Goal: Check status

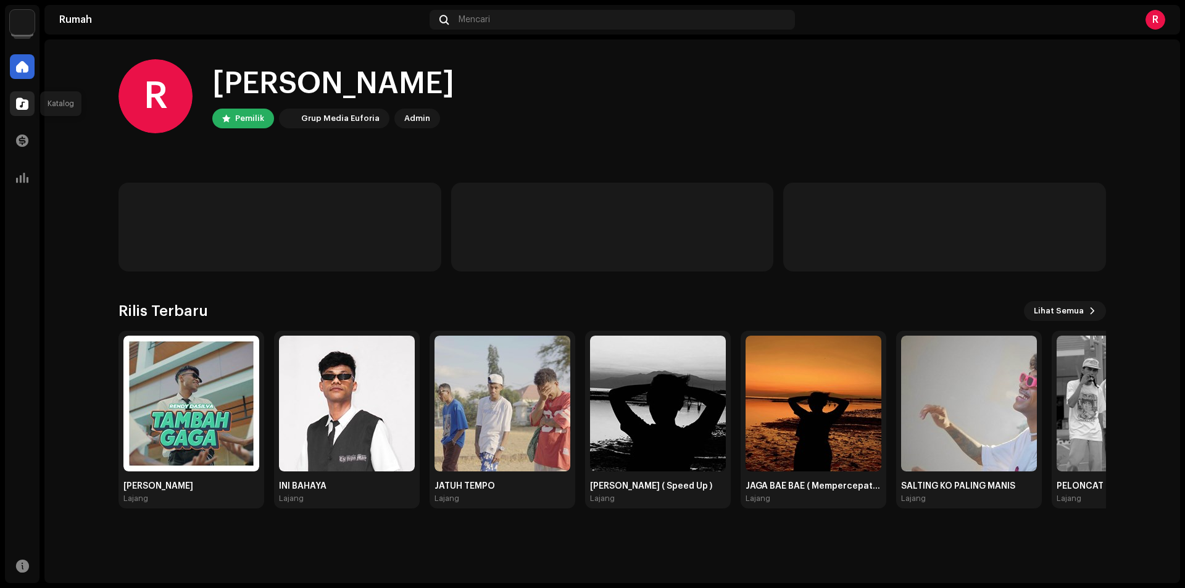
click at [24, 110] on div at bounding box center [22, 103] width 25 height 25
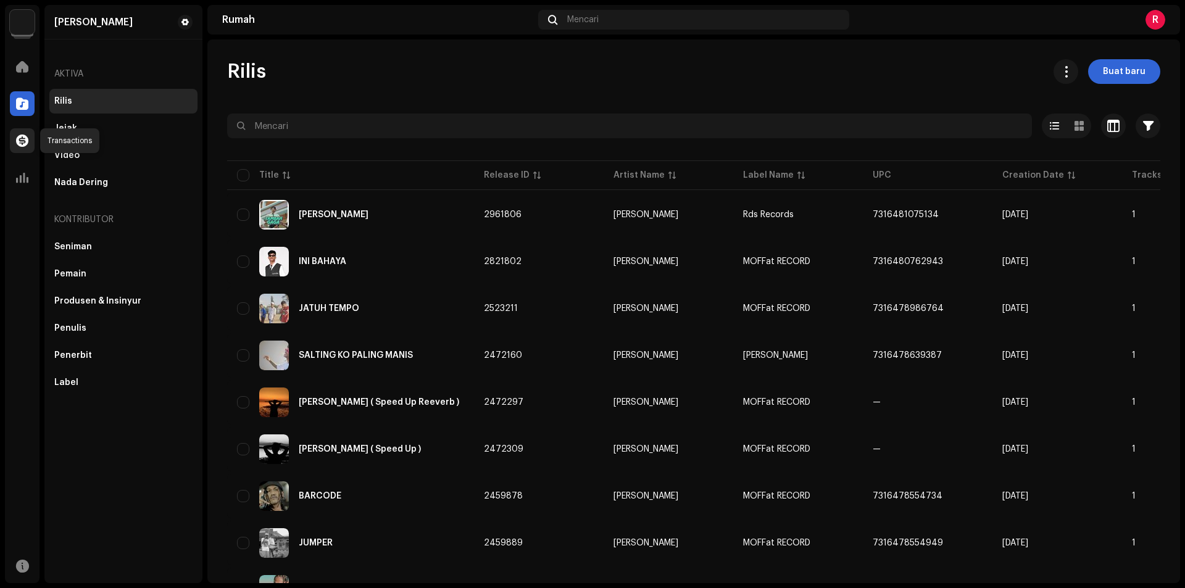
click at [23, 140] on span at bounding box center [22, 141] width 12 height 10
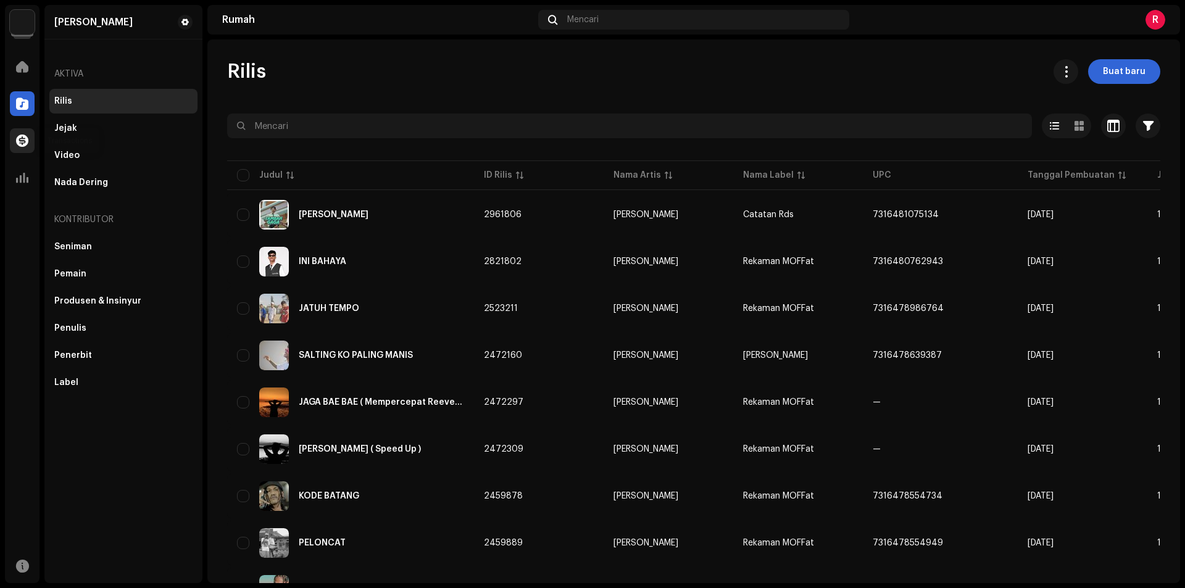
click at [16, 145] on div at bounding box center [22, 140] width 25 height 25
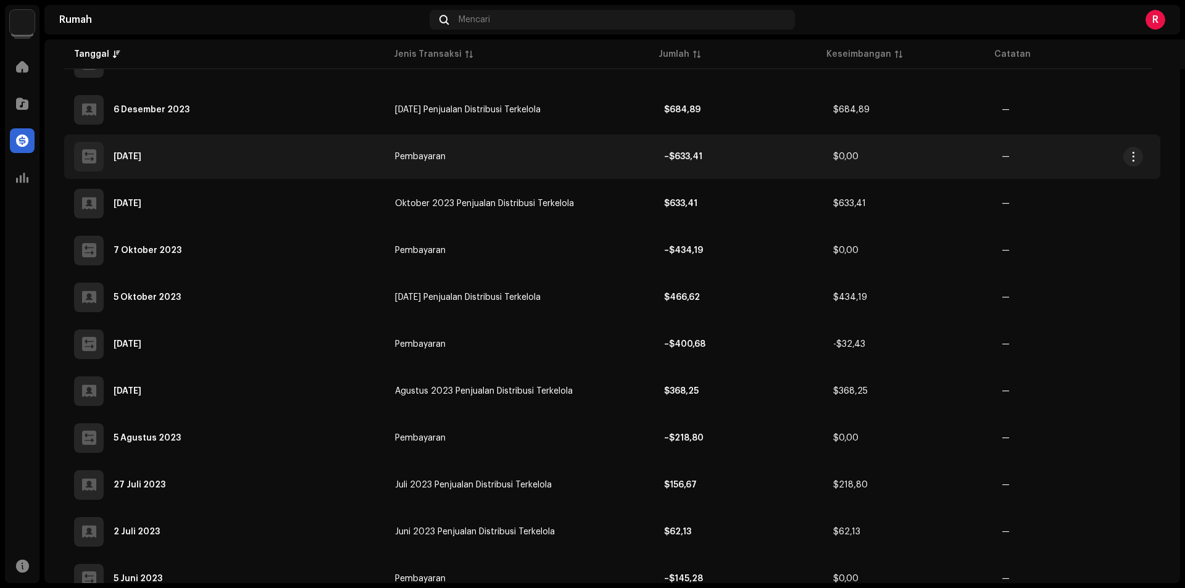
scroll to position [2157, 0]
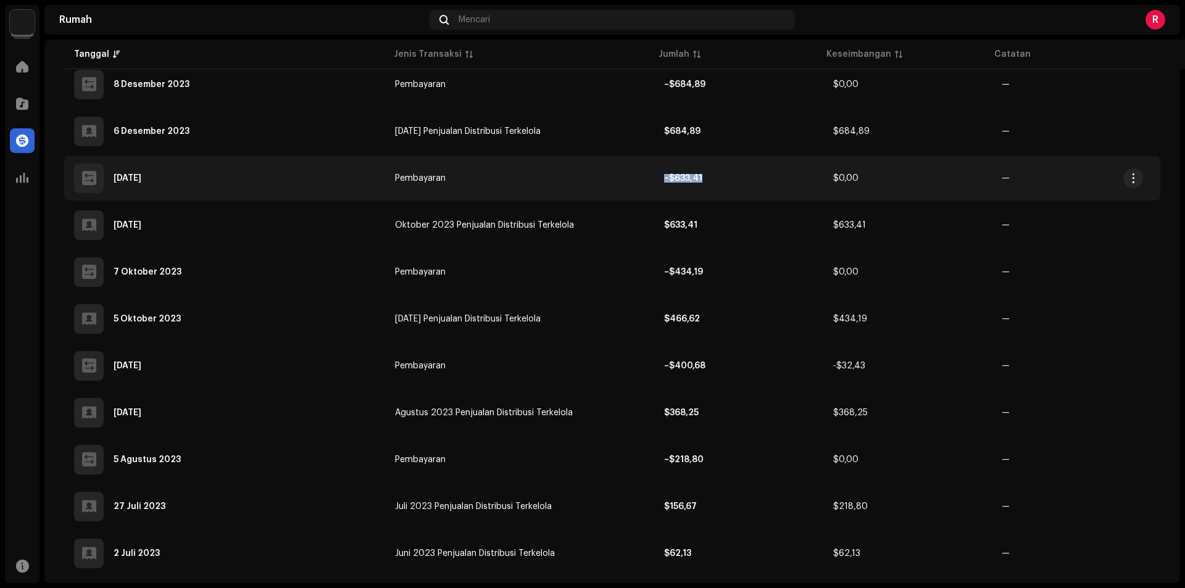
drag, startPoint x: 658, startPoint y: 180, endPoint x: 782, endPoint y: 197, distance: 124.6
click at [782, 197] on td "–$633,41" at bounding box center [738, 178] width 168 height 44
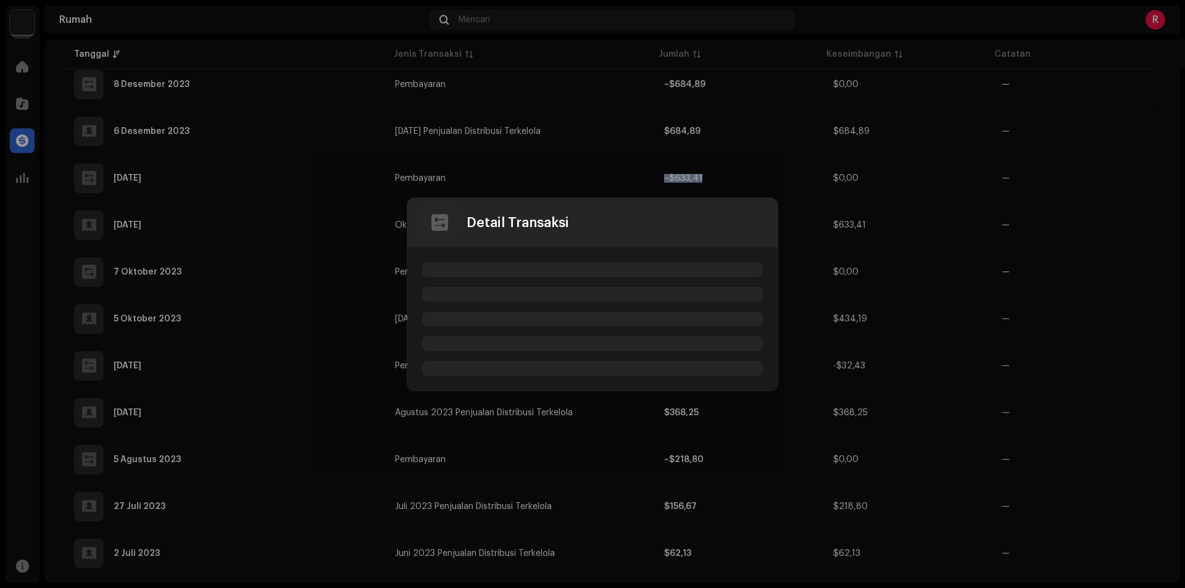
drag, startPoint x: 833, startPoint y: 182, endPoint x: 950, endPoint y: 192, distance: 117.0
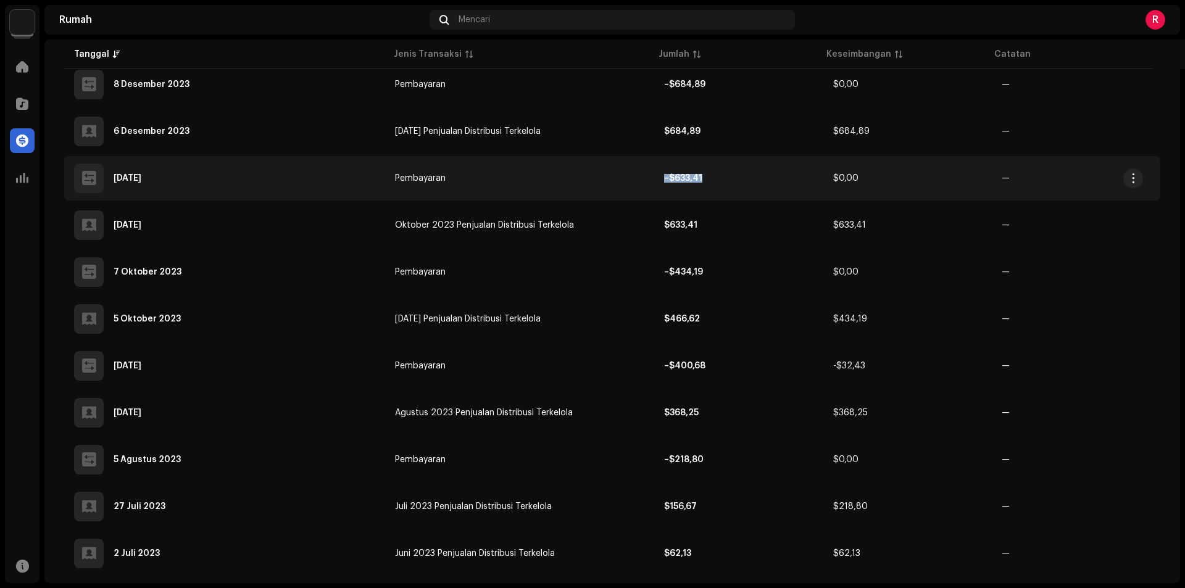
drag, startPoint x: 1061, startPoint y: 193, endPoint x: 1072, endPoint y: 196, distance: 12.0
click at [1072, 196] on tr "[DATE] Pembayaran –$633,41 $0,00 —" at bounding box center [612, 178] width 1096 height 44
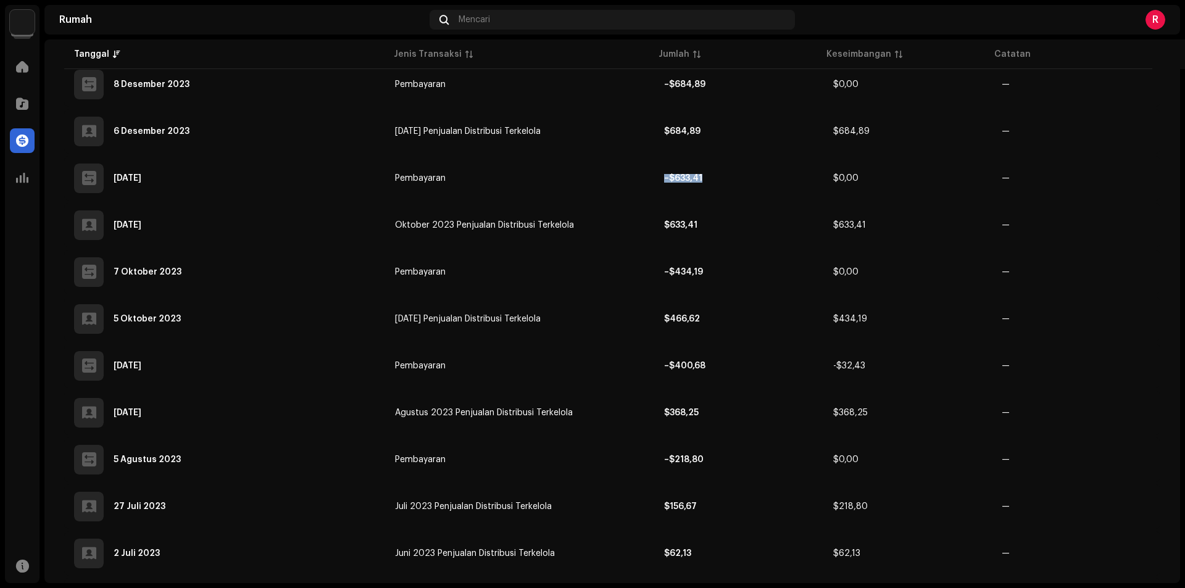
drag, startPoint x: 1184, startPoint y: 239, endPoint x: 1090, endPoint y: 218, distance: 96.2
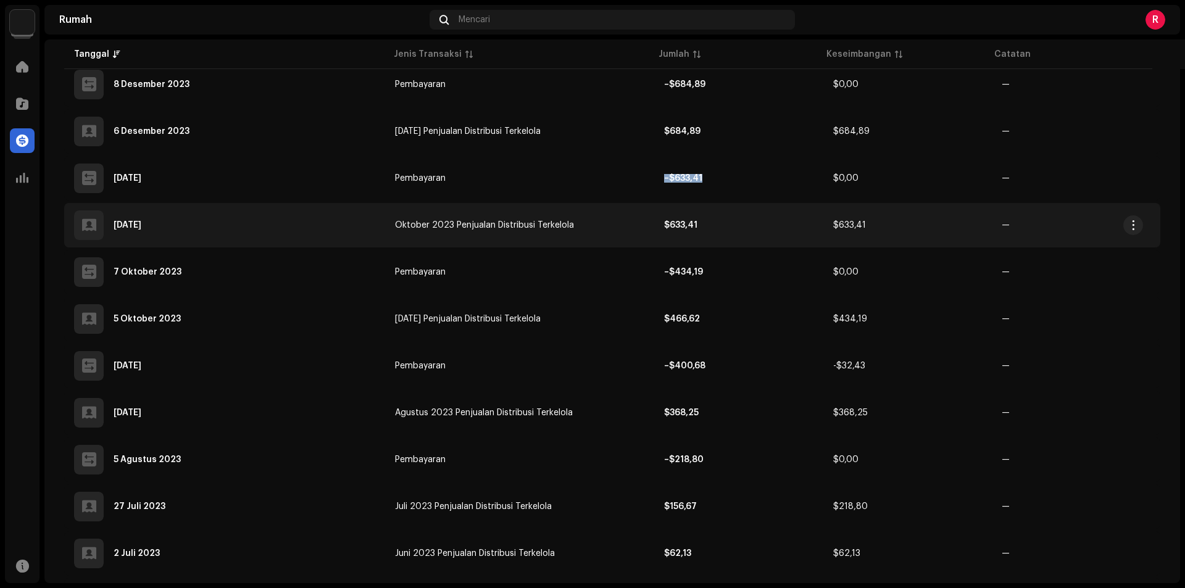
click at [1183, 238] on div "Detail Transaksi Jenis Transaksi Pembayaran Jumlah Entri – $633,41 Tanggal Masu…" at bounding box center [592, 294] width 1185 height 588
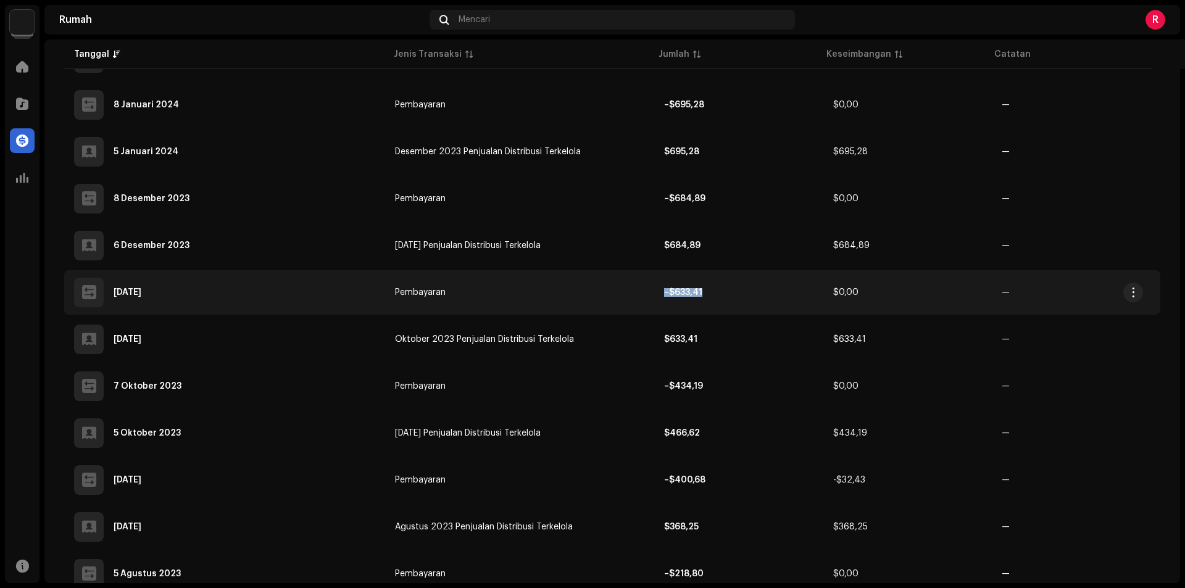
scroll to position [1910, 0]
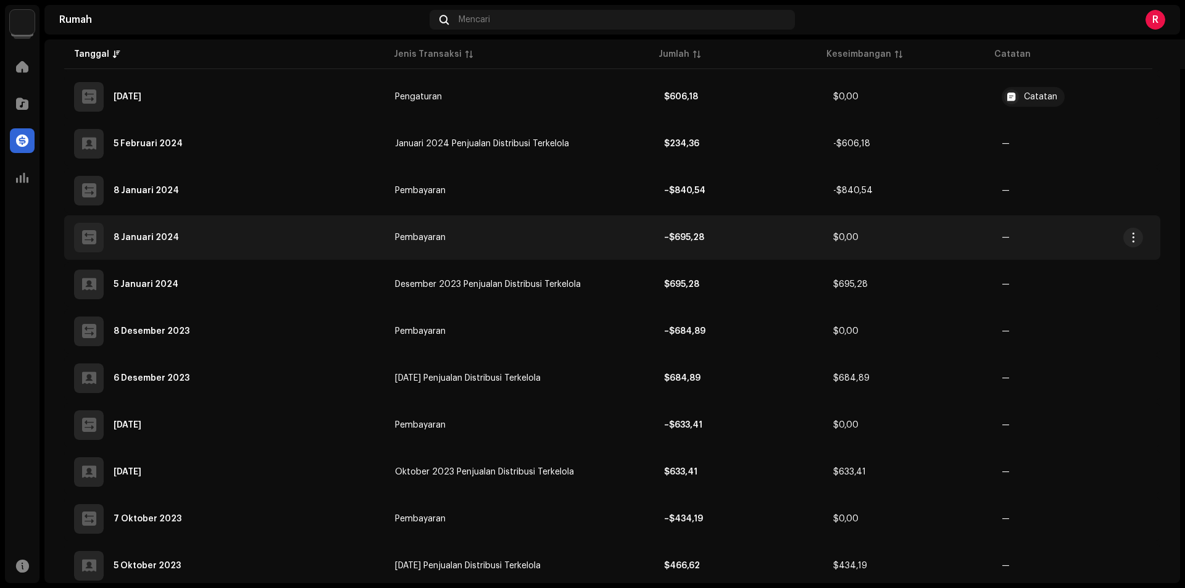
click at [1124, 252] on td "—" at bounding box center [1076, 237] width 168 height 44
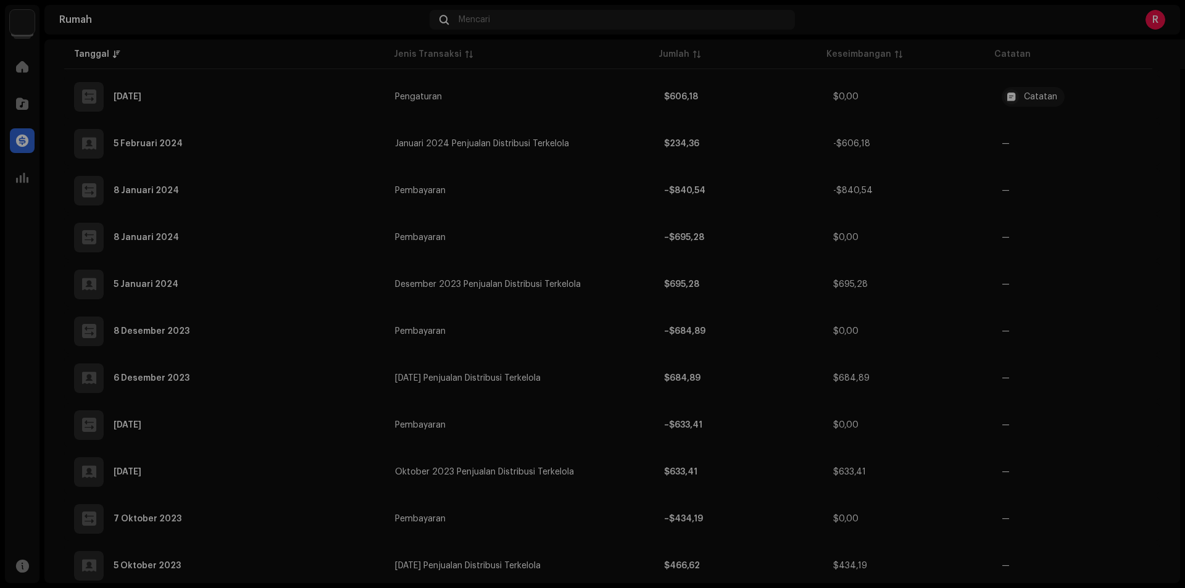
drag, startPoint x: 1179, startPoint y: 257, endPoint x: 1156, endPoint y: 254, distance: 23.0
click at [1180, 257] on div "Detail Transaksi Jenis Transaksi Pembayaran Jumlah Entri – $695,28 Tanggal Masu…" at bounding box center [592, 294] width 1185 height 588
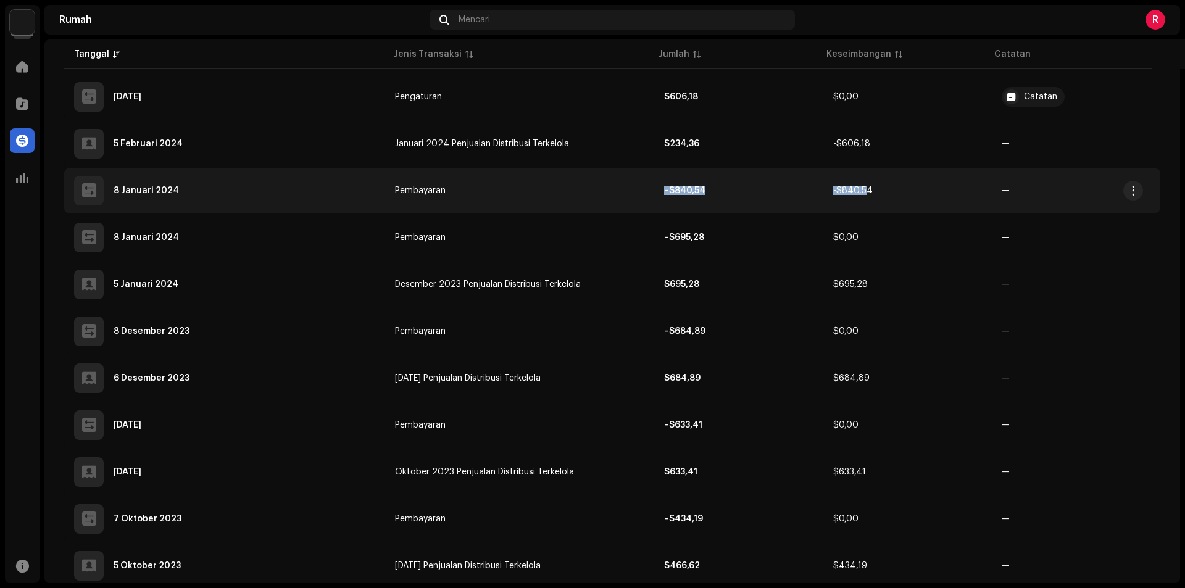
drag, startPoint x: 740, startPoint y: 191, endPoint x: 859, endPoint y: 210, distance: 120.5
click at [859, 210] on tr "[DATE] Pembayaran –$840,54 -$840,54 —" at bounding box center [612, 190] width 1096 height 44
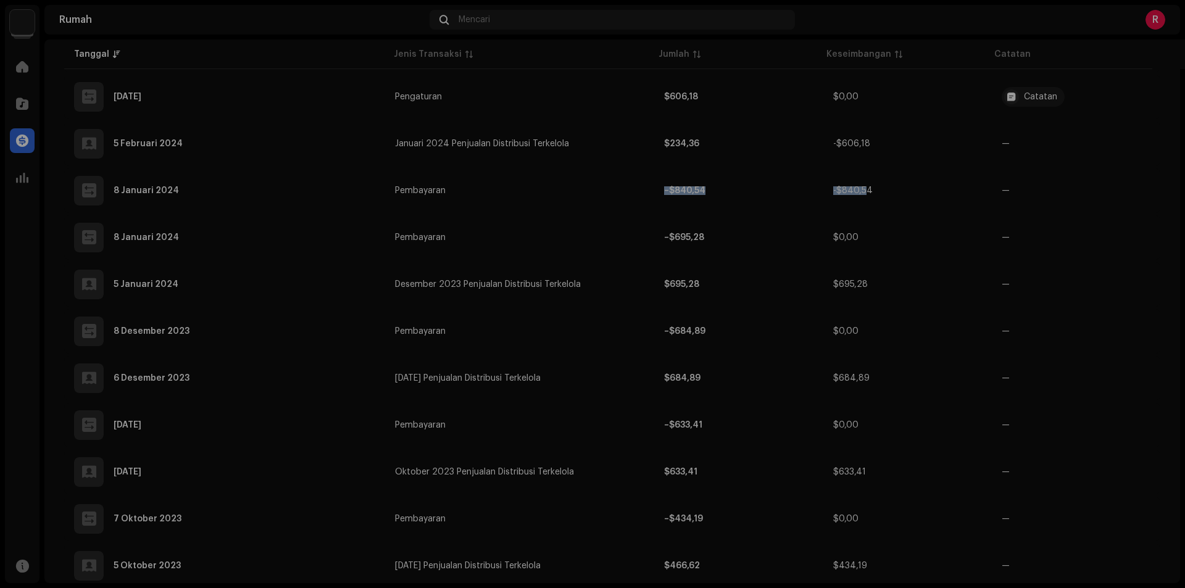
click at [1062, 237] on div "Detail Transaksi Jenis Transaksi Pembayaran Jumlah Entri – $840,54 Tanggal Masu…" at bounding box center [592, 294] width 1185 height 588
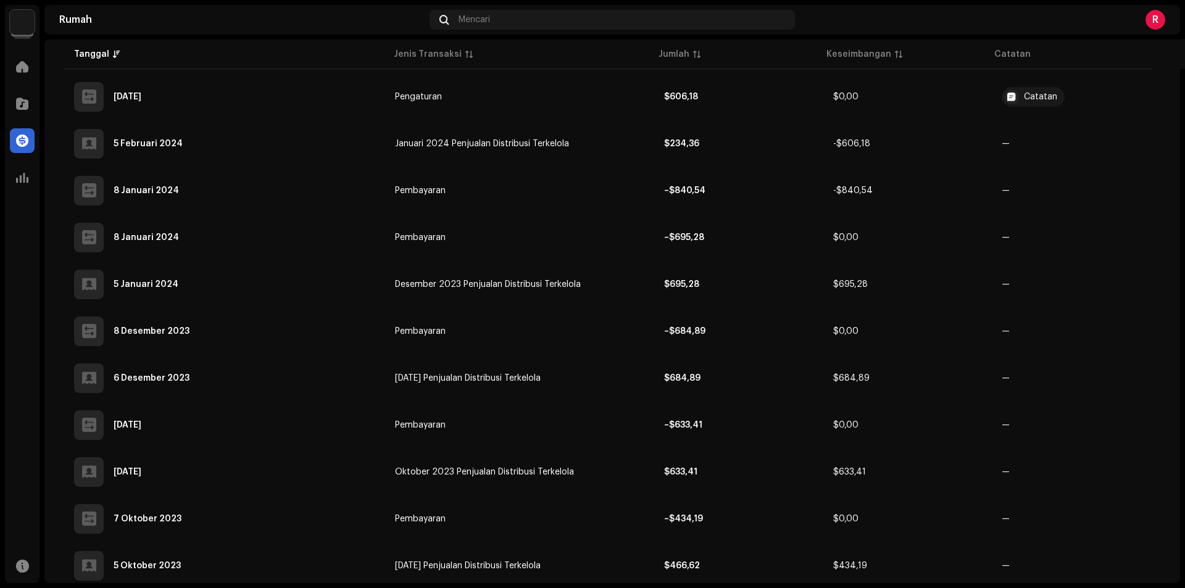
click at [1184, 256] on div "[PERSON_NAME] silva Rumah Katalog Transaksi Analitik Sumber daya [PERSON_NAME] …" at bounding box center [592, 294] width 1185 height 588
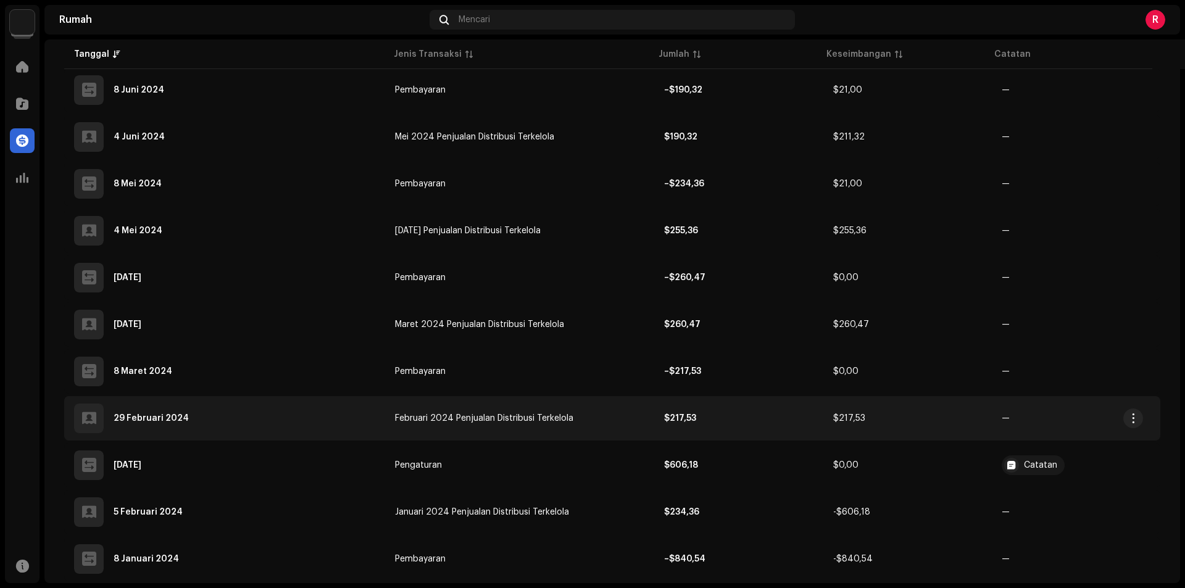
scroll to position [1540, 0]
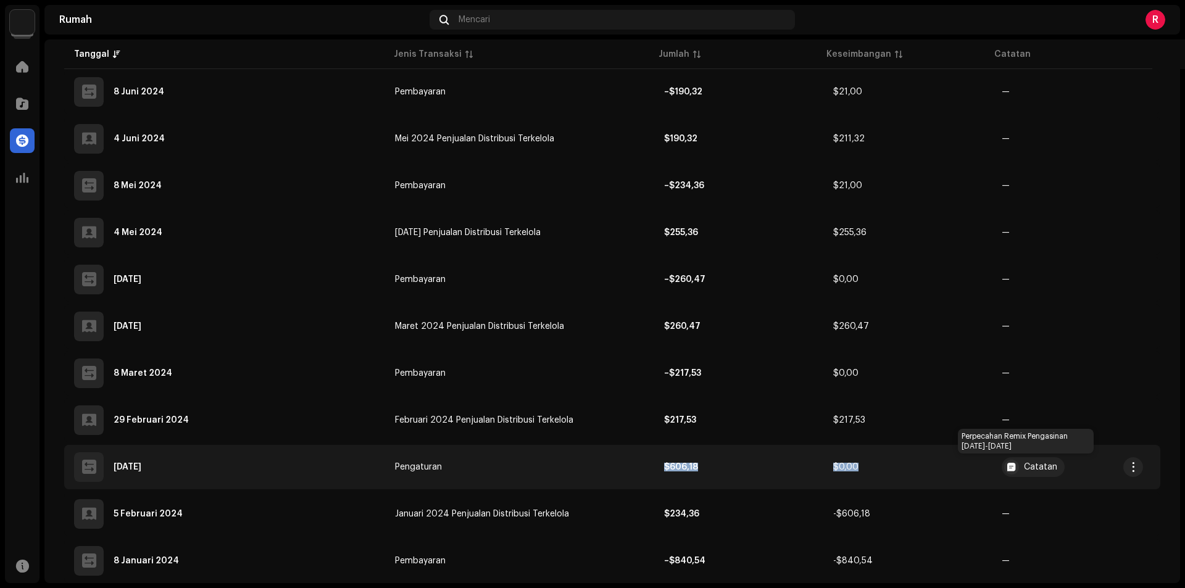
drag, startPoint x: 687, startPoint y: 472, endPoint x: 1008, endPoint y: 477, distance: 320.9
click at [1008, 477] on tr "[DATE] Pengaturan $606,18 $0,00 Catatan" at bounding box center [612, 467] width 1096 height 44
click at [1029, 476] on div "Detail Transaksi Jenis Transaksi Pengaturan Jumlah Entri $606,18 Tanggal Masuk …" at bounding box center [592, 294] width 1185 height 588
click at [1016, 467] on div "Catatan" at bounding box center [1032, 467] width 63 height 20
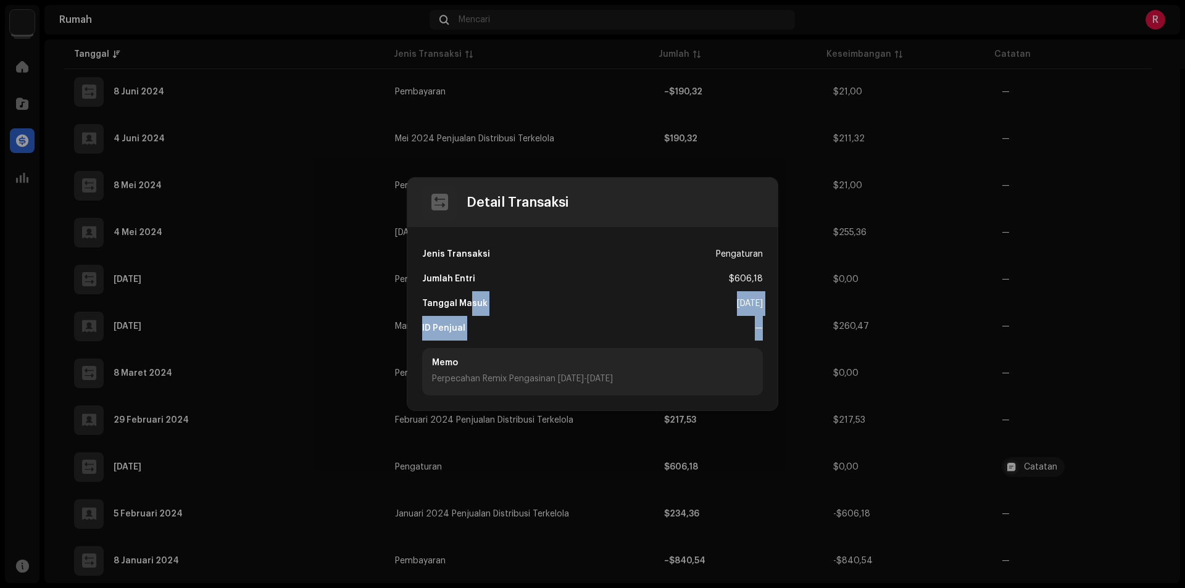
drag, startPoint x: 544, startPoint y: 300, endPoint x: 843, endPoint y: 322, distance: 299.4
click at [843, 322] on div "Detail Transaksi Jenis Transaksi Pengaturan Jumlah Entri $606,18 Tanggal Masuk …" at bounding box center [592, 294] width 1185 height 588
click at [737, 312] on div "[DATE]" at bounding box center [750, 303] width 26 height 25
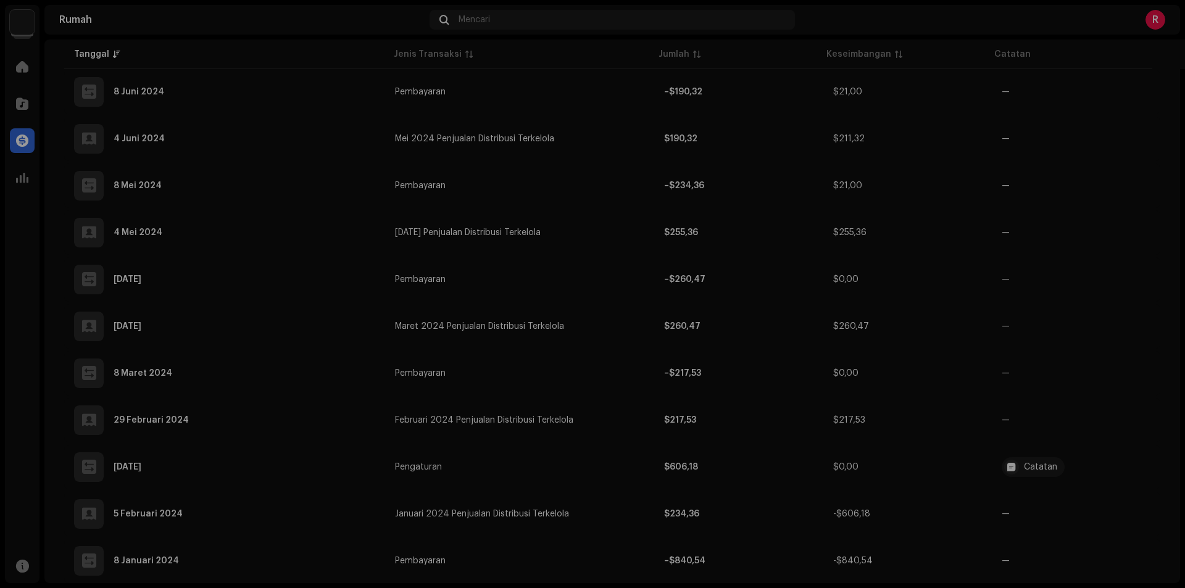
click at [1184, 254] on div "Detail Transaksi Jenis Transaksi Pengaturan Jumlah Entri $606,18 Tanggal Masuk …" at bounding box center [592, 294] width 1185 height 588
